Goal: Information Seeking & Learning: Learn about a topic

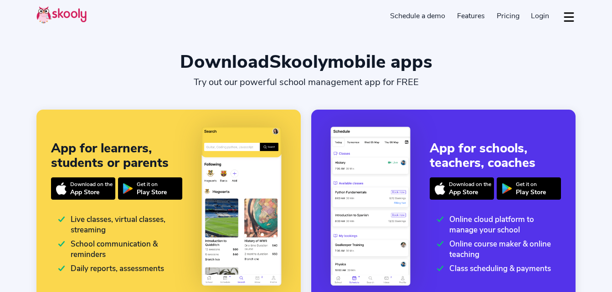
select select "en"
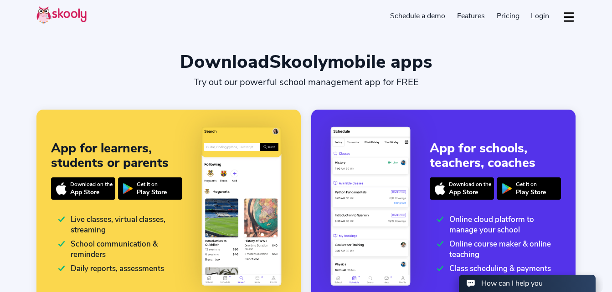
select select "91"
select select "[GEOGRAPHIC_DATA]"
select select "[GEOGRAPHIC_DATA]/[GEOGRAPHIC_DATA]"
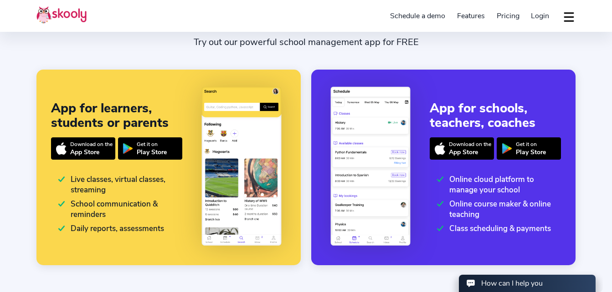
scroll to position [182, 0]
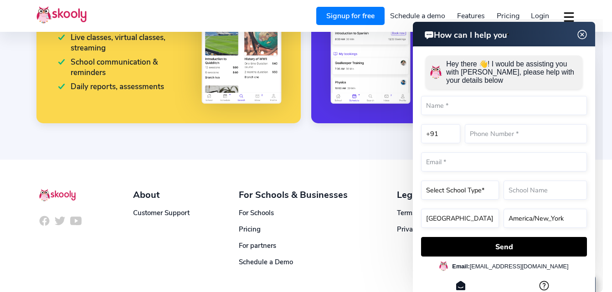
click at [579, 34] on img at bounding box center [581, 34] width 17 height 11
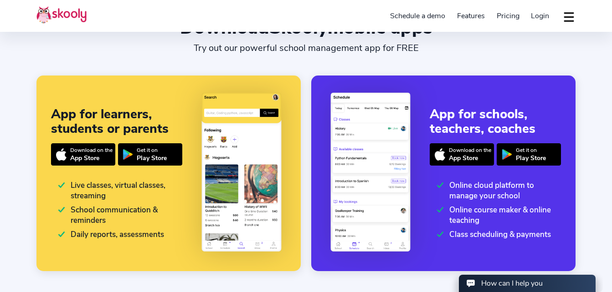
scroll to position [0, 0]
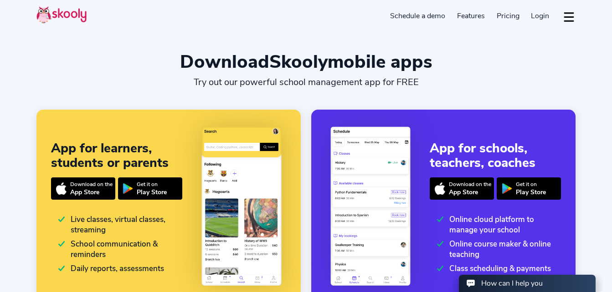
click at [567, 17] on button "dropdown menu" at bounding box center [568, 16] width 13 height 21
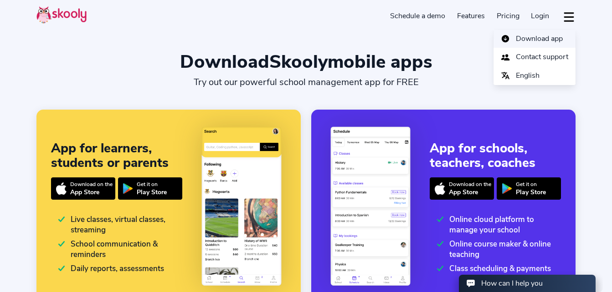
click at [537, 39] on span "Download app" at bounding box center [539, 38] width 47 height 13
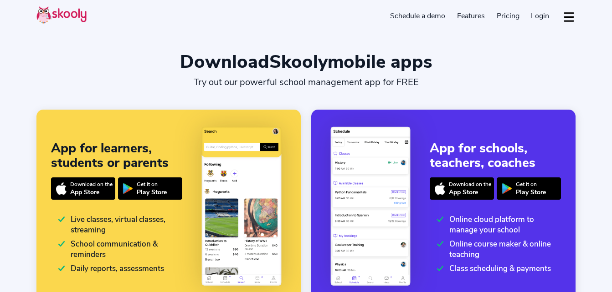
select select "en"
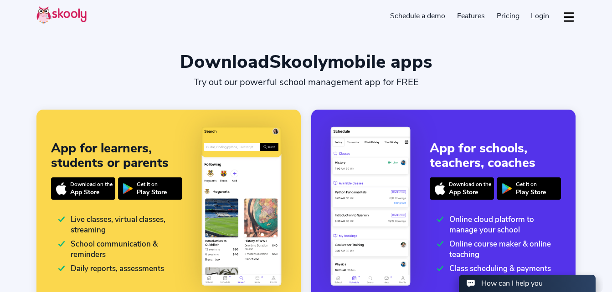
select select "91"
select select "[GEOGRAPHIC_DATA]"
select select "[GEOGRAPHIC_DATA]/[GEOGRAPHIC_DATA]"
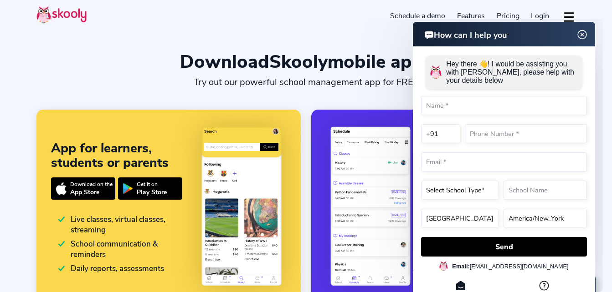
click at [579, 33] on img at bounding box center [581, 34] width 11 height 17
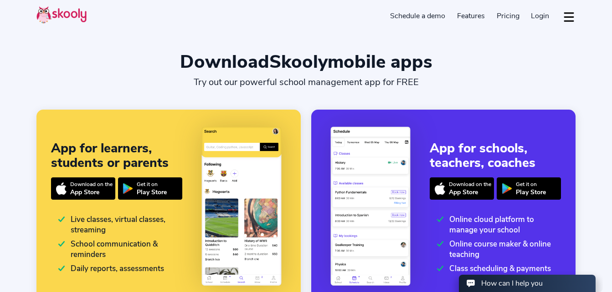
click at [424, 17] on link "Schedule a demo" at bounding box center [417, 16] width 67 height 15
click at [502, 16] on span "Pricing" at bounding box center [508, 16] width 23 height 10
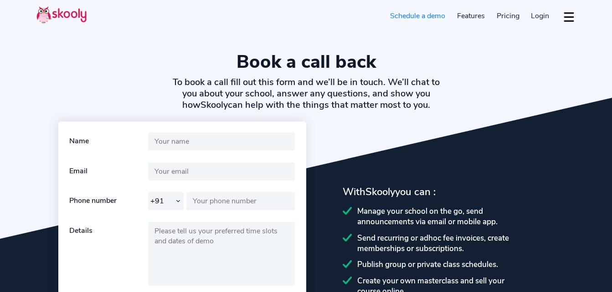
select select "91"
select select "en"
select select "91"
select select "[GEOGRAPHIC_DATA]"
select select "[GEOGRAPHIC_DATA]/[GEOGRAPHIC_DATA]"
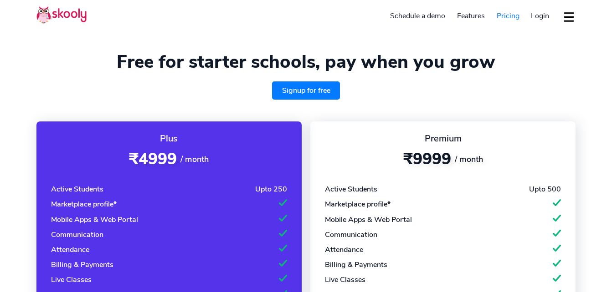
select select "en"
select select "91"
select select "[GEOGRAPHIC_DATA]"
select select "[GEOGRAPHIC_DATA]/[GEOGRAPHIC_DATA]"
